Goal: Navigation & Orientation: Find specific page/section

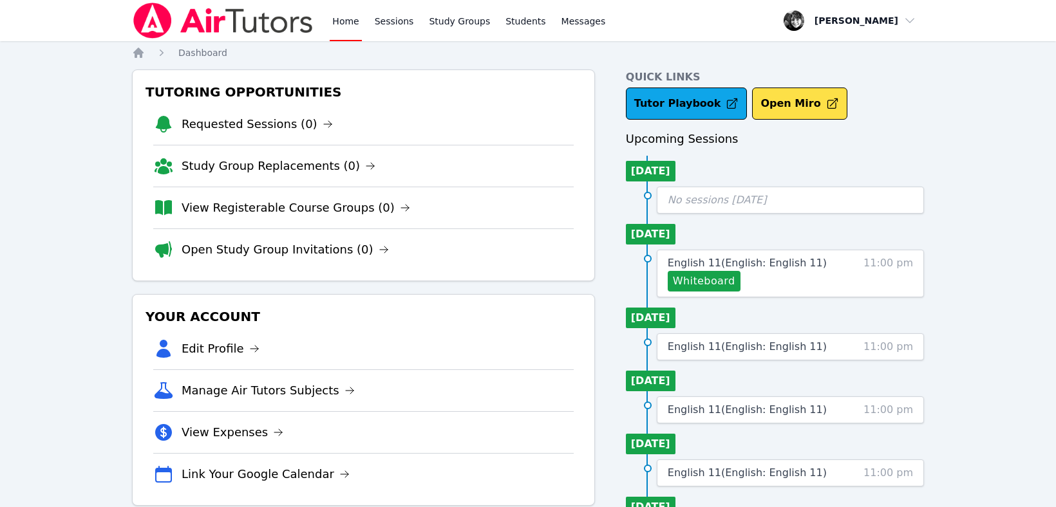
drag, startPoint x: 965, startPoint y: 84, endPoint x: 950, endPoint y: 59, distance: 28.8
click at [965, 82] on div "Home Sessions Study Groups Students Messages Open user menu Courtney Maher Open…" at bounding box center [528, 448] width 1056 height 896
click at [77, 90] on div "Home Sessions Study Groups Students Messages Open user menu Courtney Maher Open…" at bounding box center [528, 448] width 1056 height 896
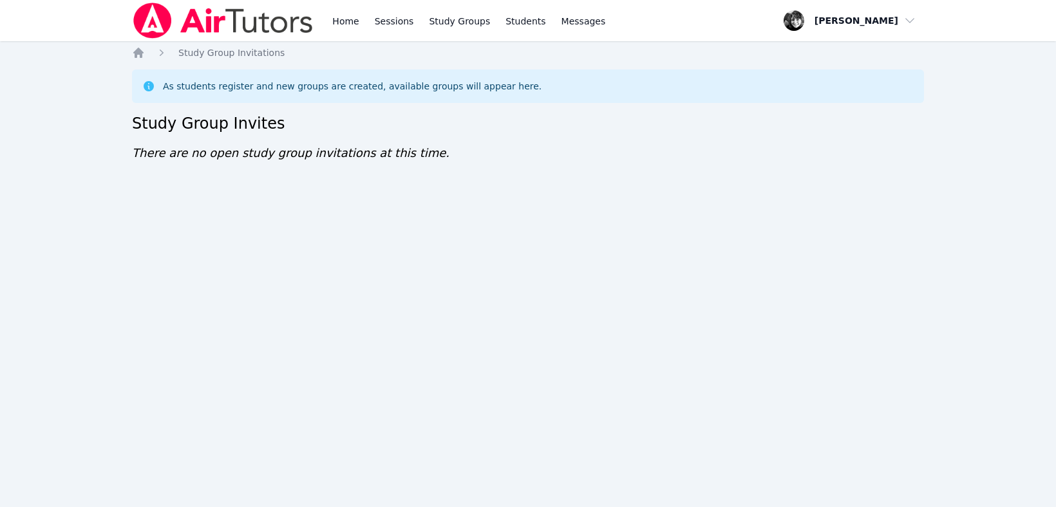
click at [710, 201] on div "Home Sessions Study Groups Students Messages Open user menu Courtney Maher Open…" at bounding box center [528, 253] width 1056 height 507
